Goal: Entertainment & Leisure: Consume media (video, audio)

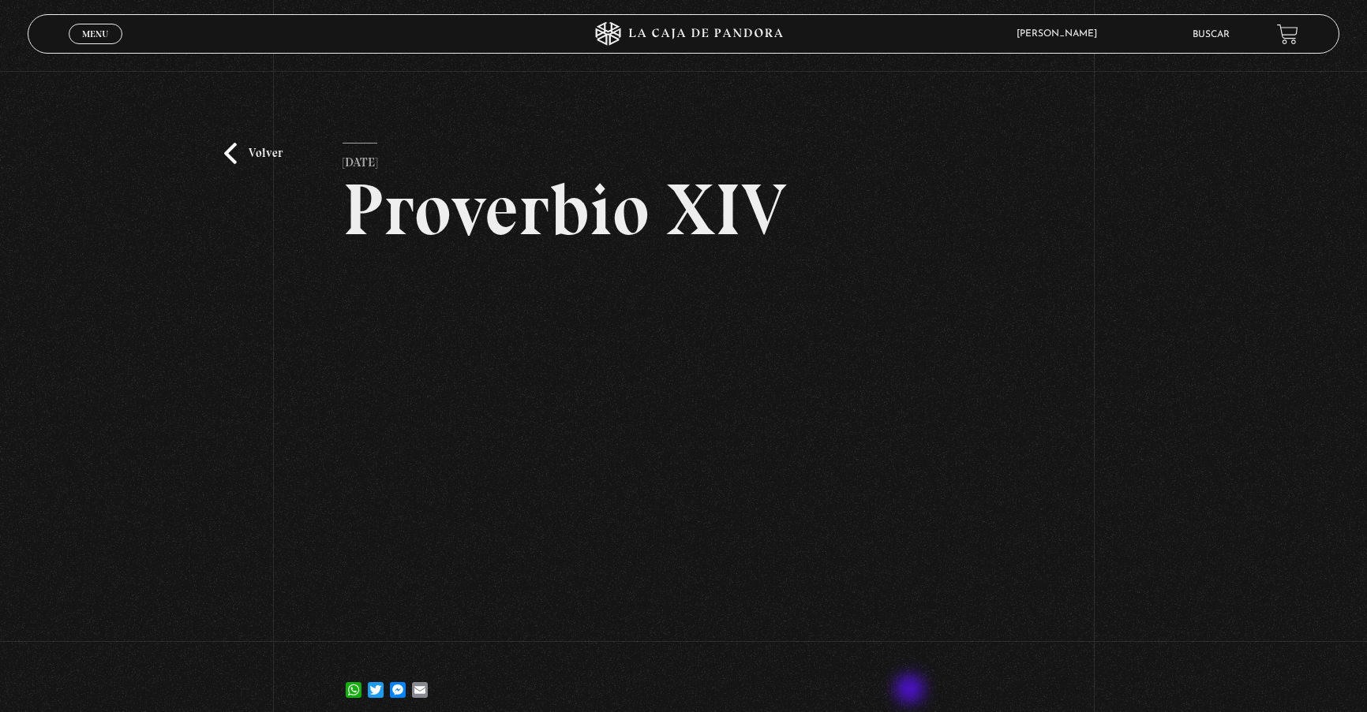
scroll to position [143, 0]
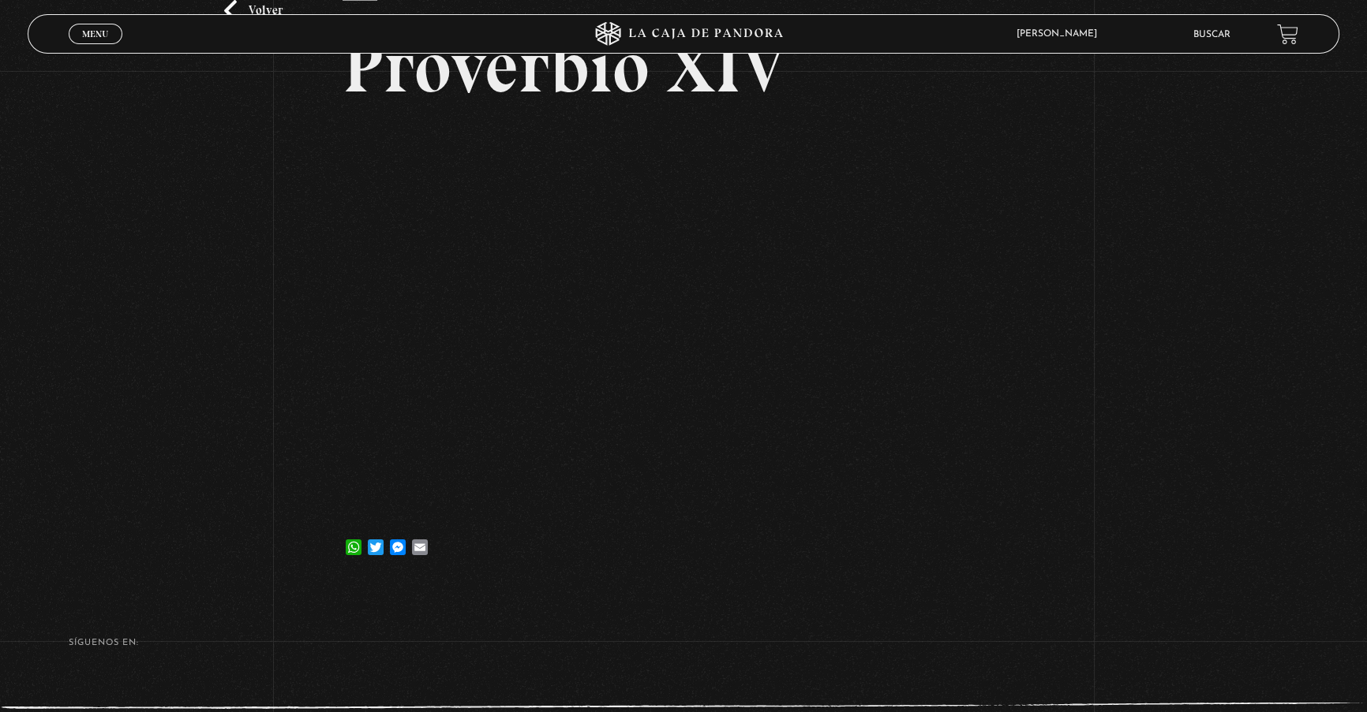
drag, startPoint x: 1066, startPoint y: 711, endPoint x: 1062, endPoint y: 753, distance: 42.0
click at [1062, 712] on html "ingresar al sitio Ver Video Más Información Solicitar Por favor coloque su disp…" at bounding box center [683, 331] width 1367 height 948
click at [106, 38] on span "Menu" at bounding box center [95, 33] width 26 height 9
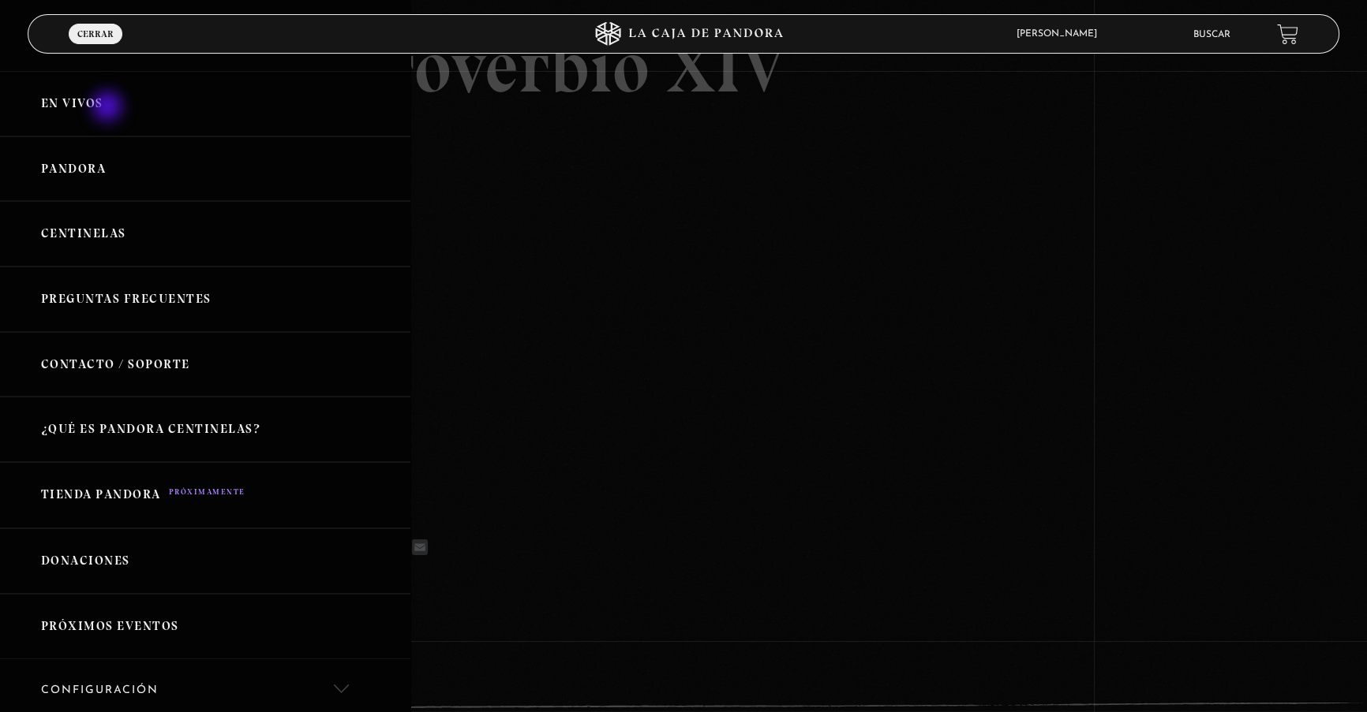
click at [109, 108] on link "En vivos" at bounding box center [205, 103] width 410 height 65
